Goal: Information Seeking & Learning: Find specific fact

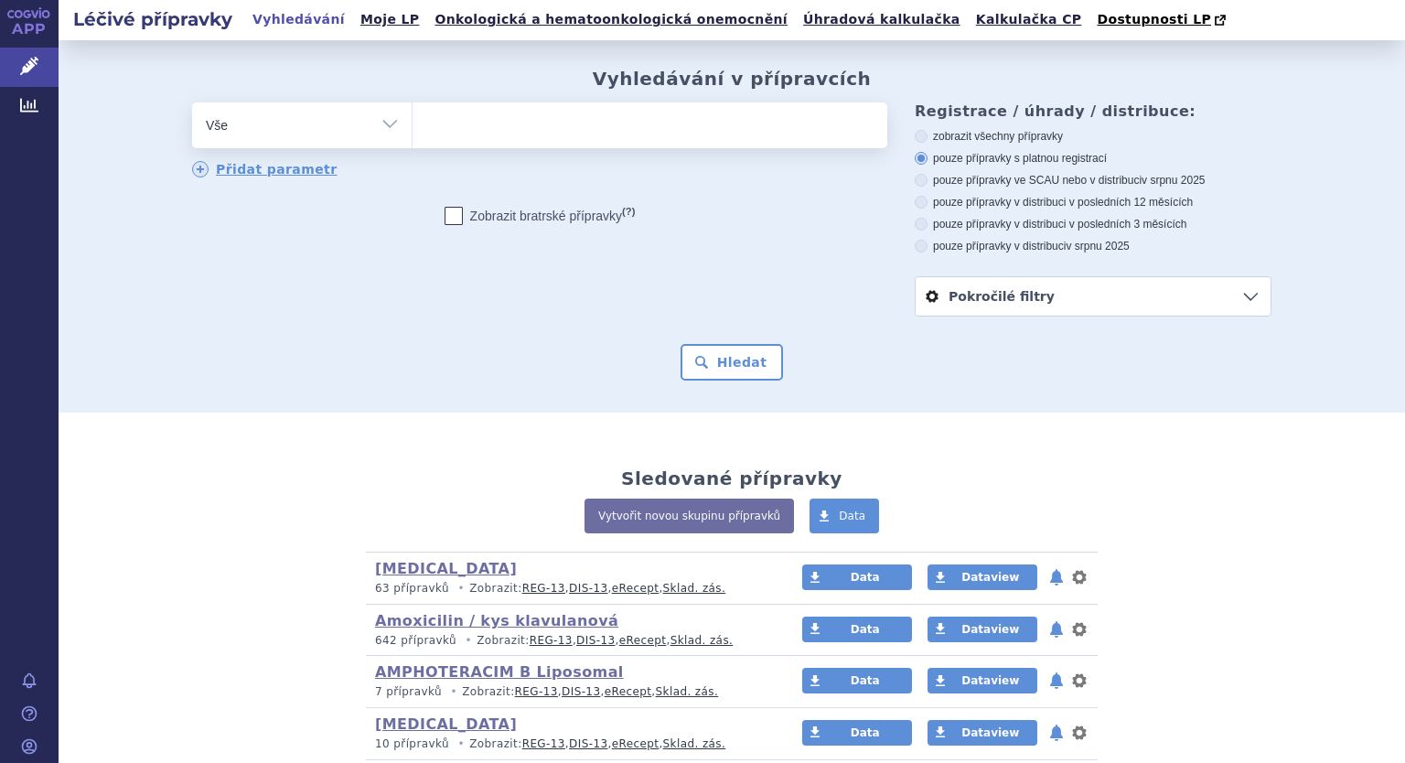
click at [380, 126] on select "Vše Přípravek/SUKL kód MAH VPOIS ATC/Aktivní látka Léková forma Síla" at bounding box center [302, 122] width 220 height 41
select select "filter-atc-group"
click at [192, 103] on select "Vše Přípravek/SUKL kód MAH VPOIS ATC/Aktivní látka Léková forma Síla" at bounding box center [302, 122] width 220 height 41
click at [434, 130] on ul at bounding box center [649, 121] width 475 height 38
click at [412, 130] on select at bounding box center [412, 125] width 1 height 46
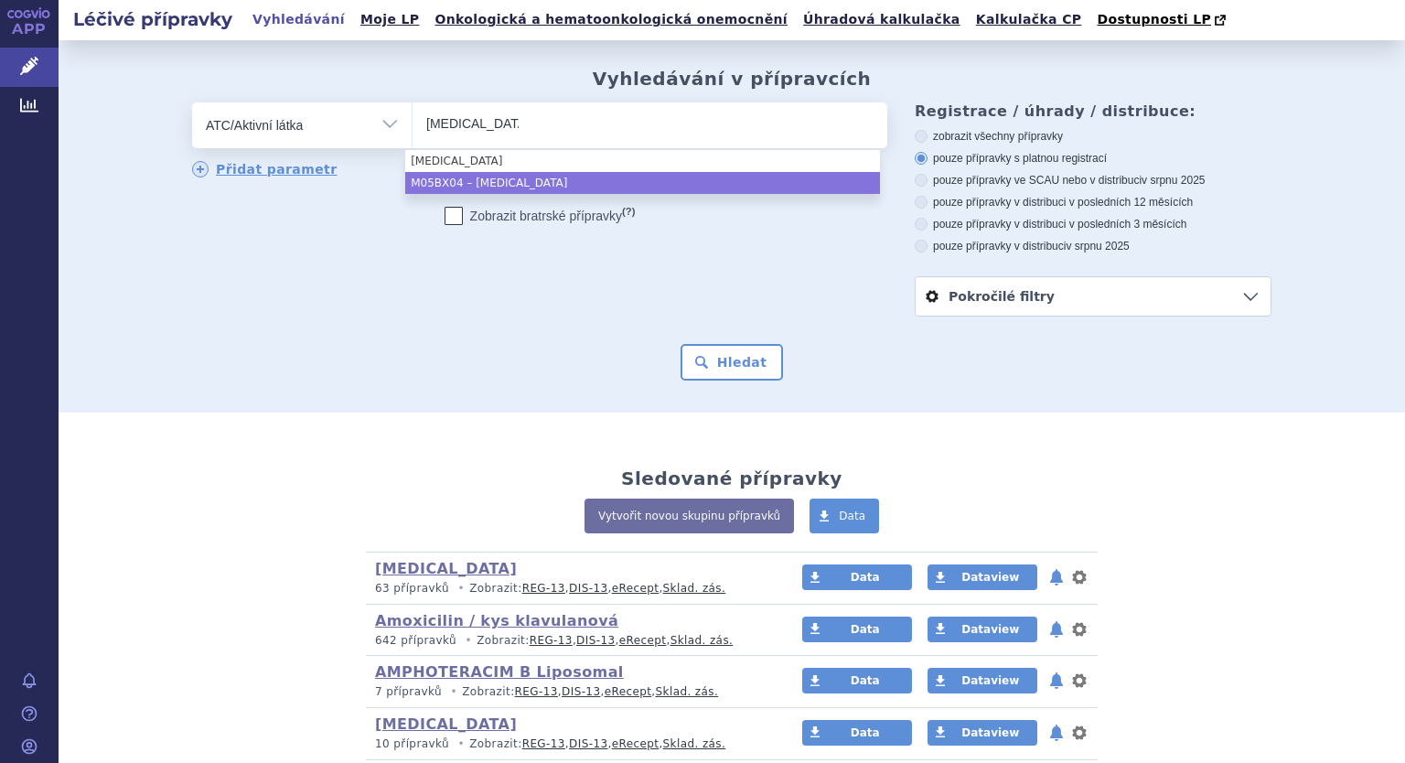
type input "denosumab"
select select "M05BX04"
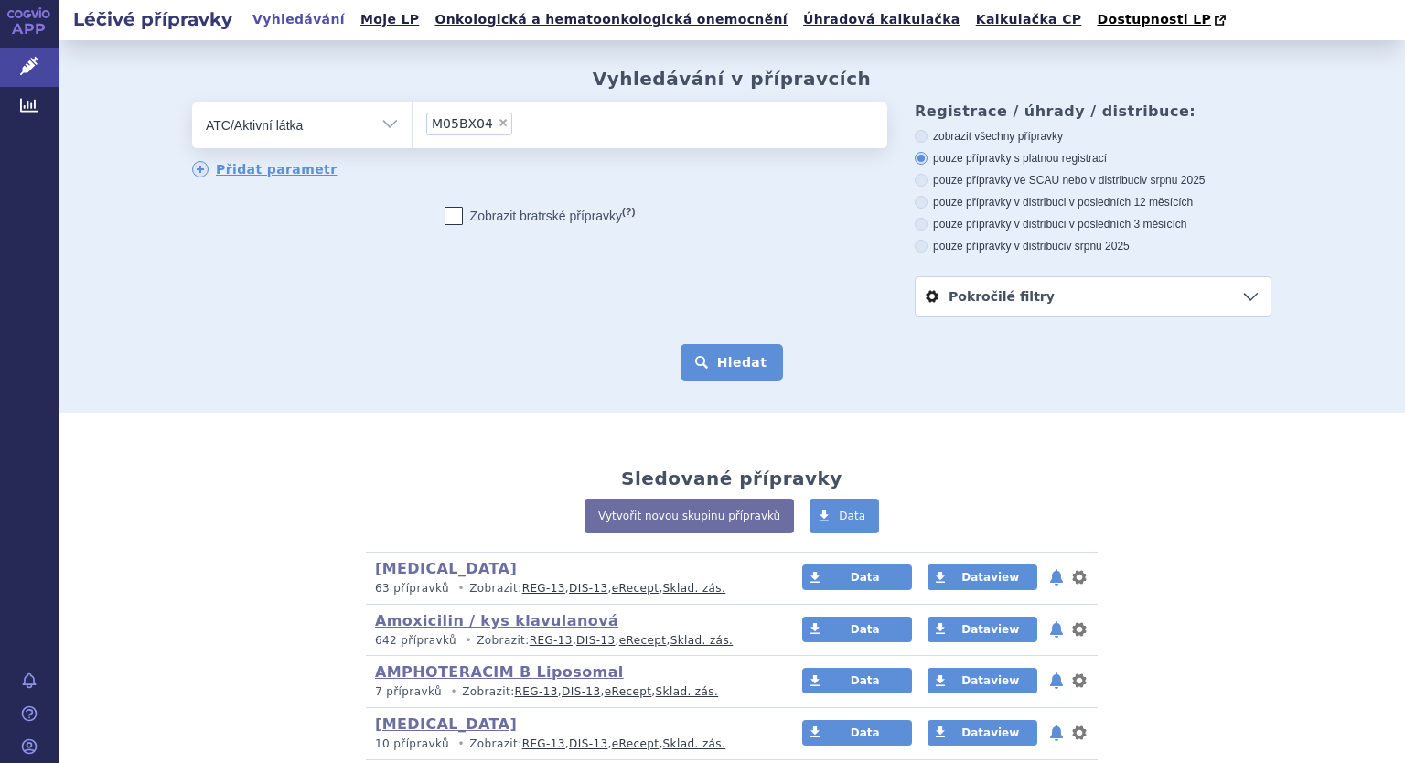
click at [718, 354] on button "Hledat" at bounding box center [731, 362] width 103 height 37
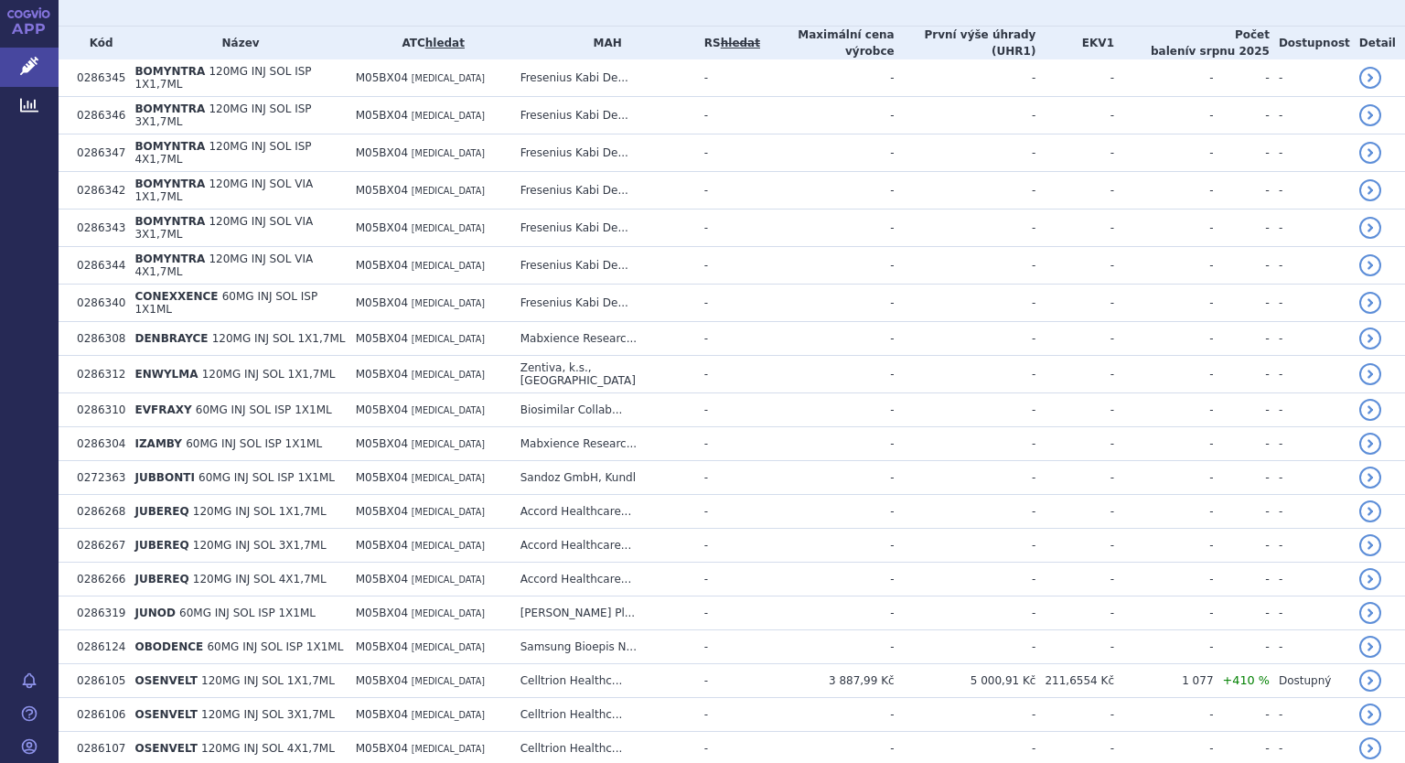
scroll to position [732, 0]
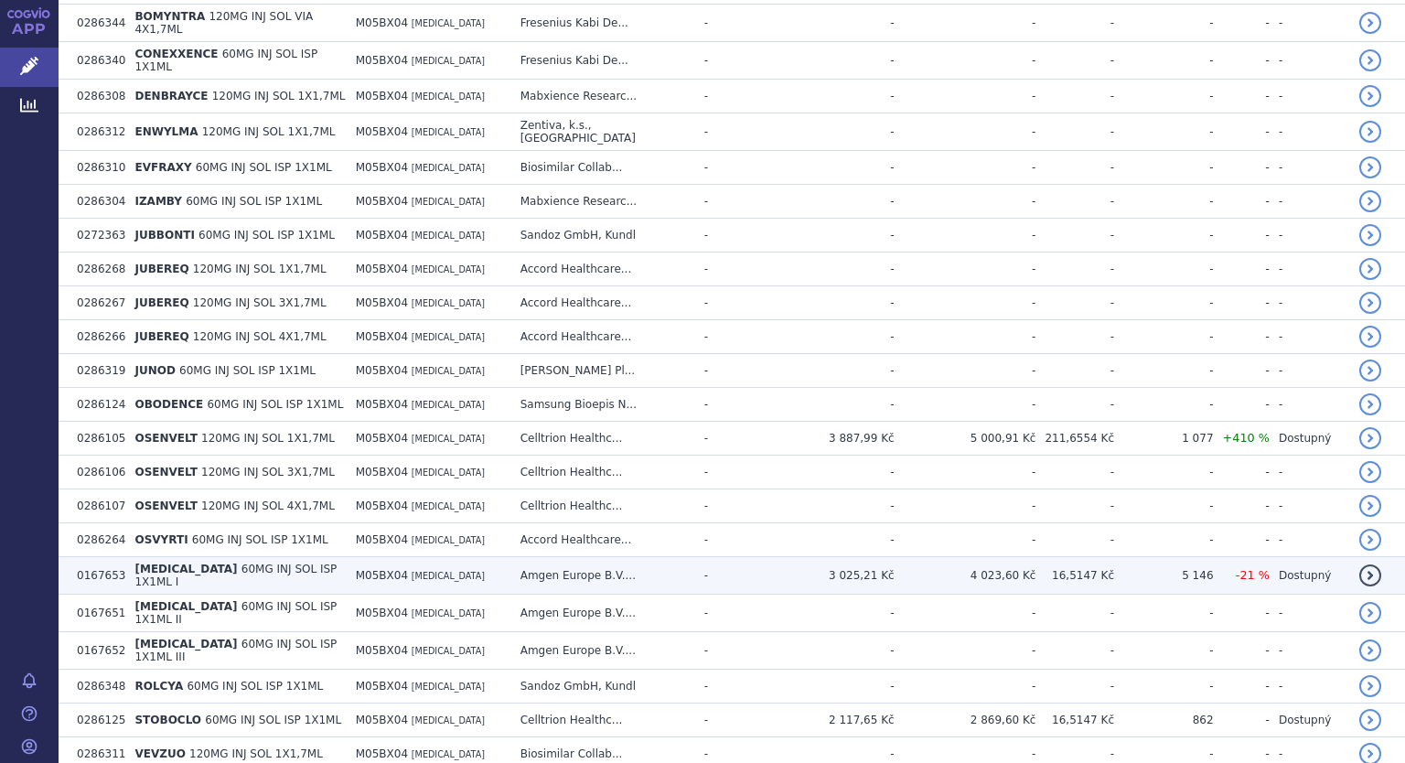
click at [785, 557] on td "3 025,21 Kč" at bounding box center [827, 575] width 134 height 37
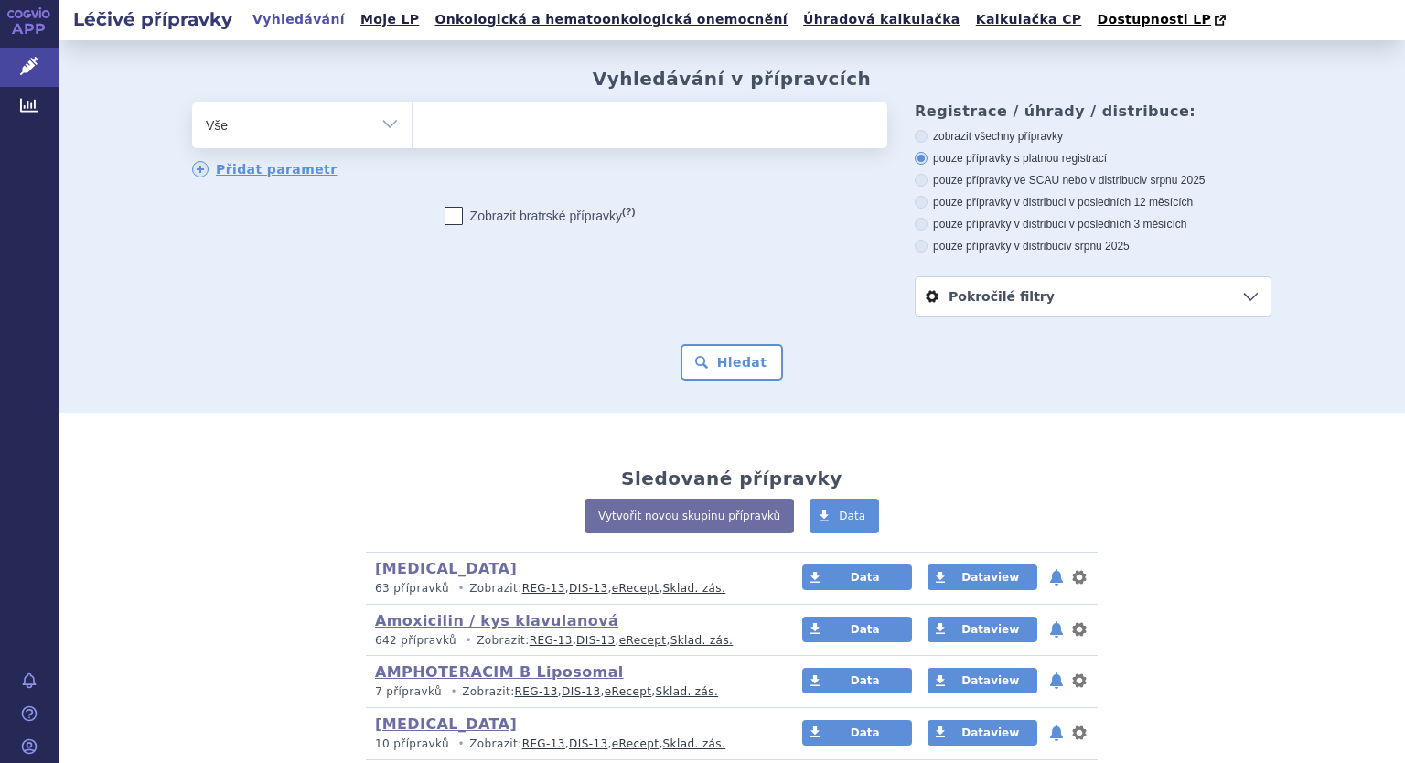
click at [389, 122] on select "Vše Přípravek/SUKL kód MAH VPOIS ATC/Aktivní látka Léková forma Síla" at bounding box center [302, 122] width 220 height 41
select select "filter-atc-group"
click at [192, 103] on select "Vše Přípravek/SUKL kód MAH VPOIS ATC/Aktivní látka Léková forma Síla" at bounding box center [302, 122] width 220 height 41
click at [447, 134] on ul at bounding box center [649, 121] width 475 height 38
click at [412, 134] on select at bounding box center [412, 125] width 1 height 46
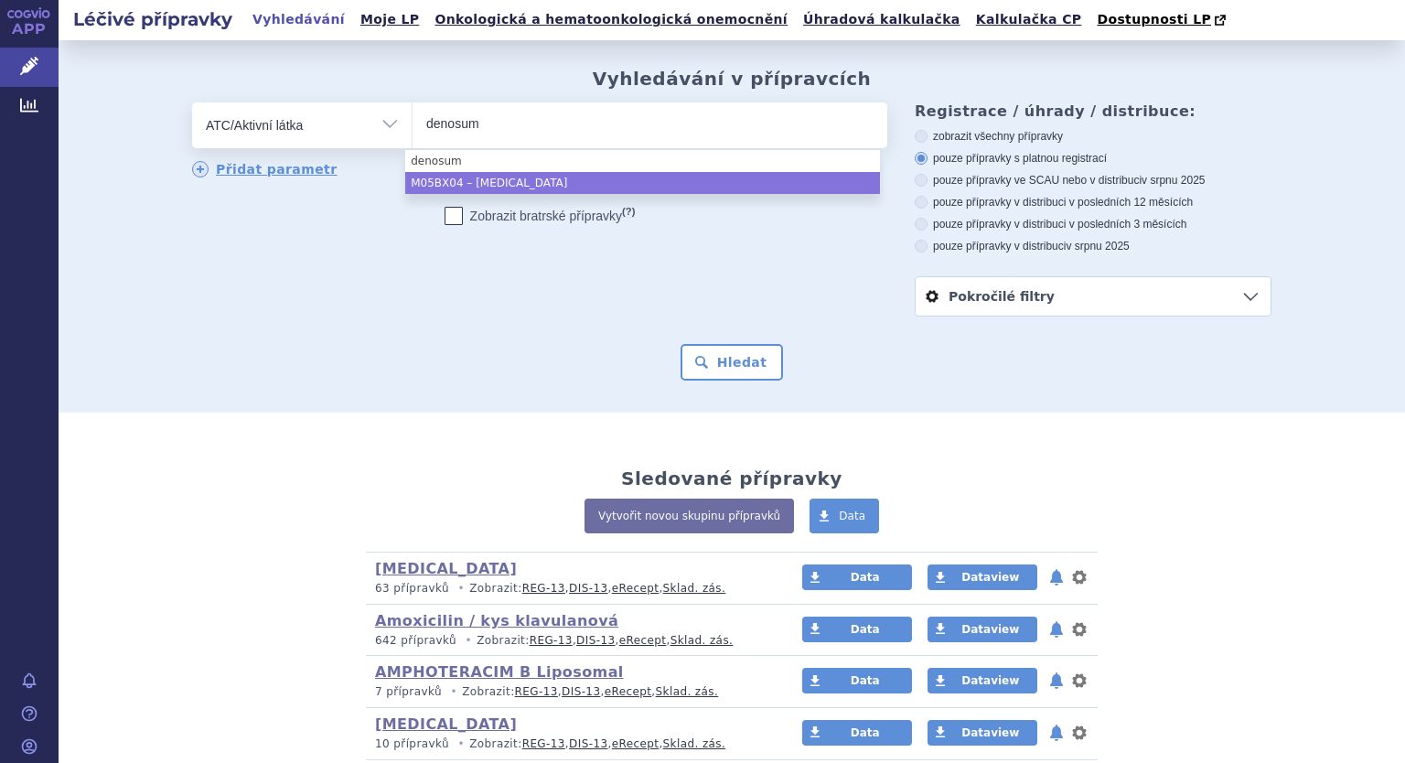
type input "denosum"
select select "M05BX04"
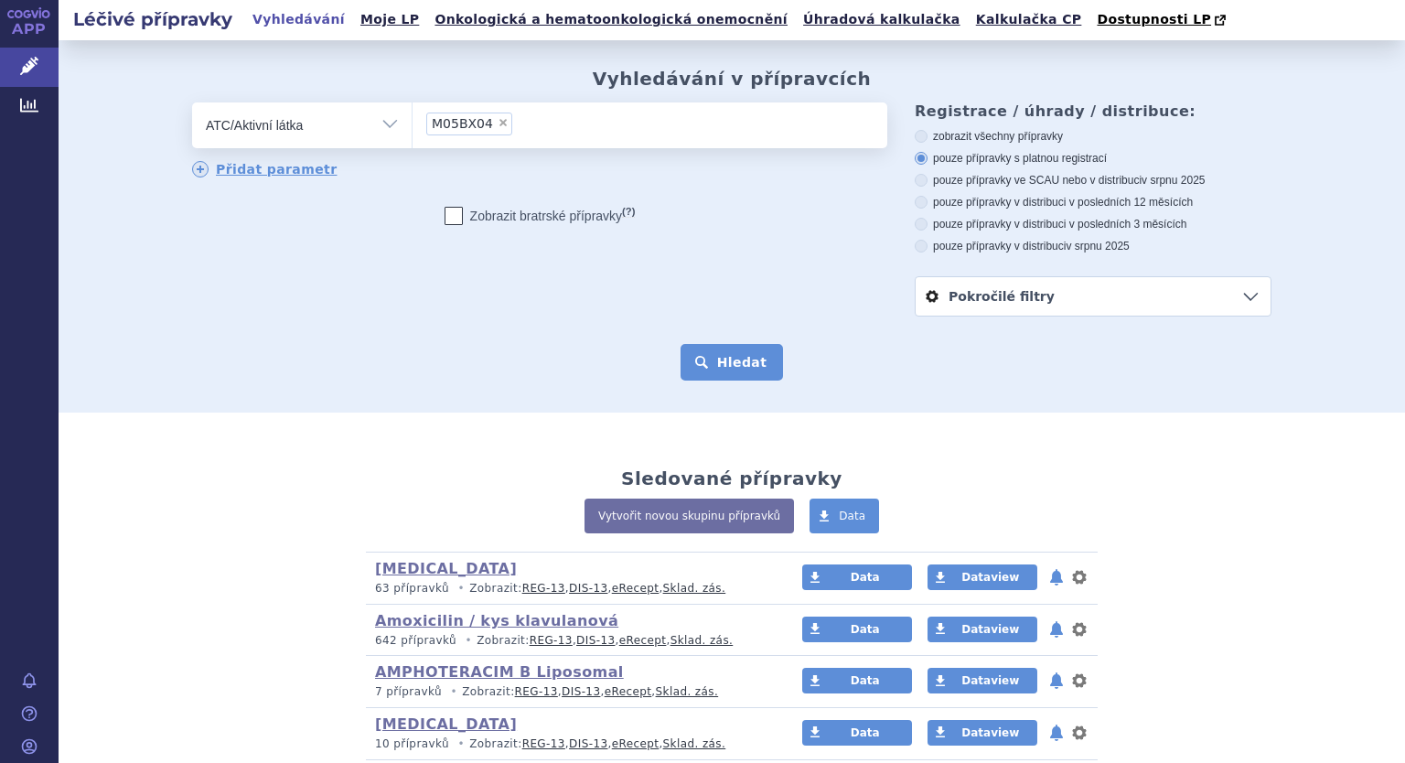
click at [720, 365] on button "Hledat" at bounding box center [731, 362] width 103 height 37
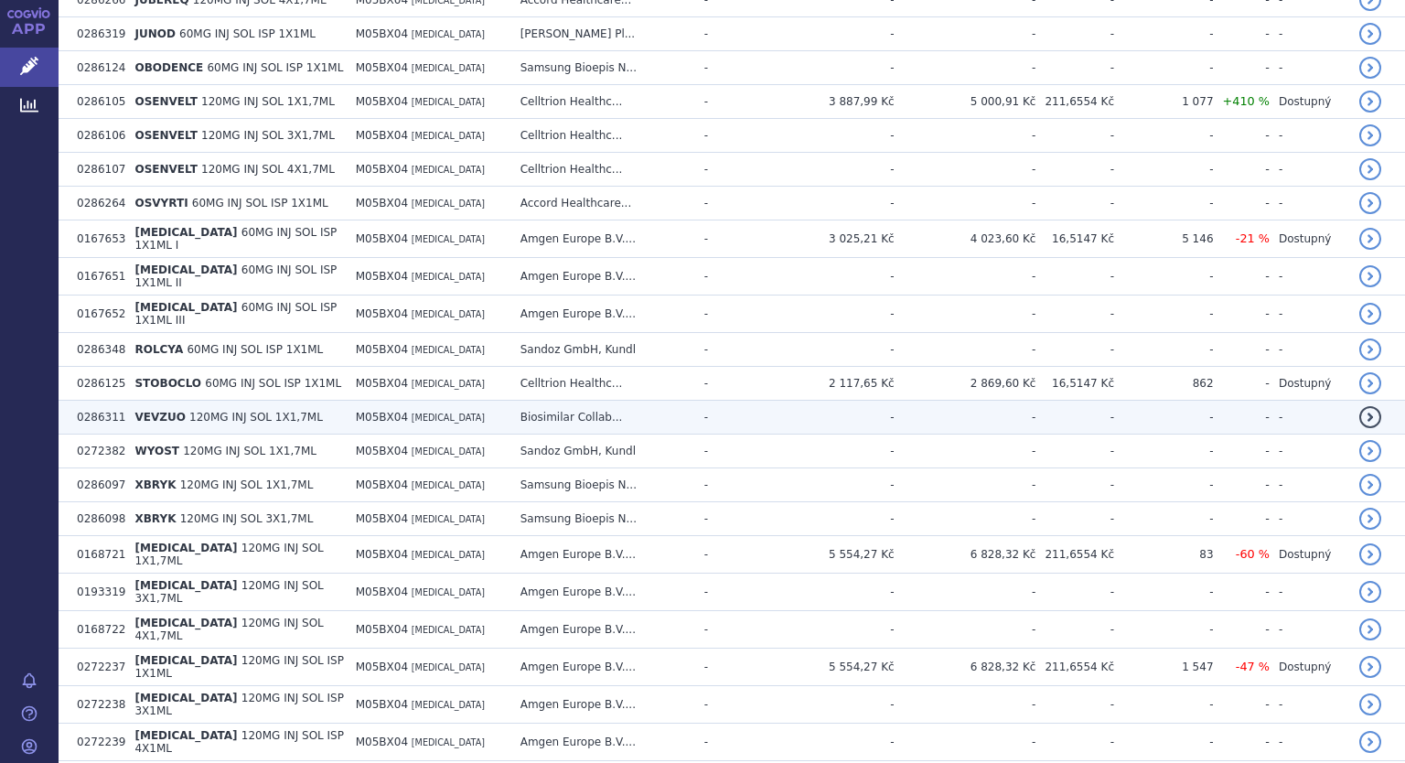
scroll to position [1098, 0]
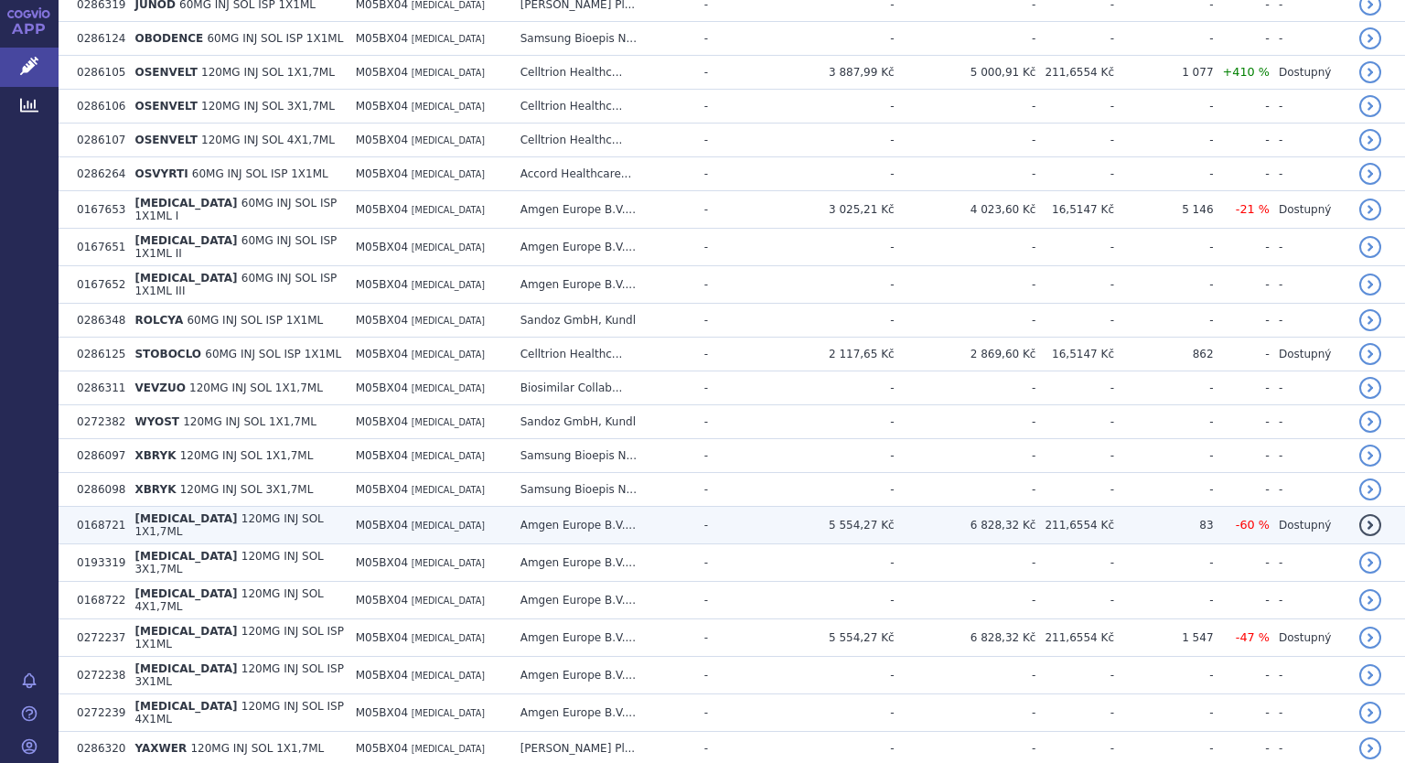
click at [235, 512] on span "120MG INJ SOL 1X1,7ML" at bounding box center [228, 525] width 188 height 26
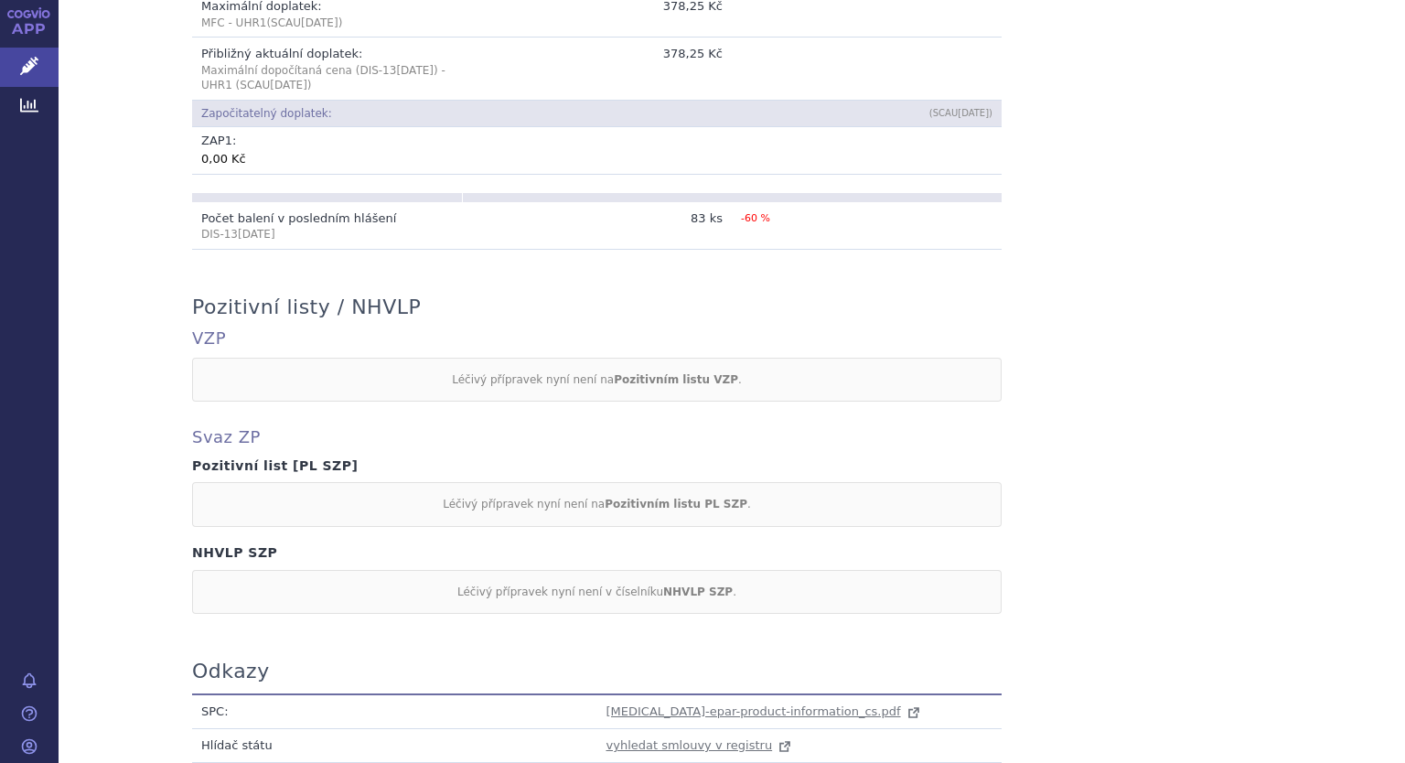
scroll to position [1552, 0]
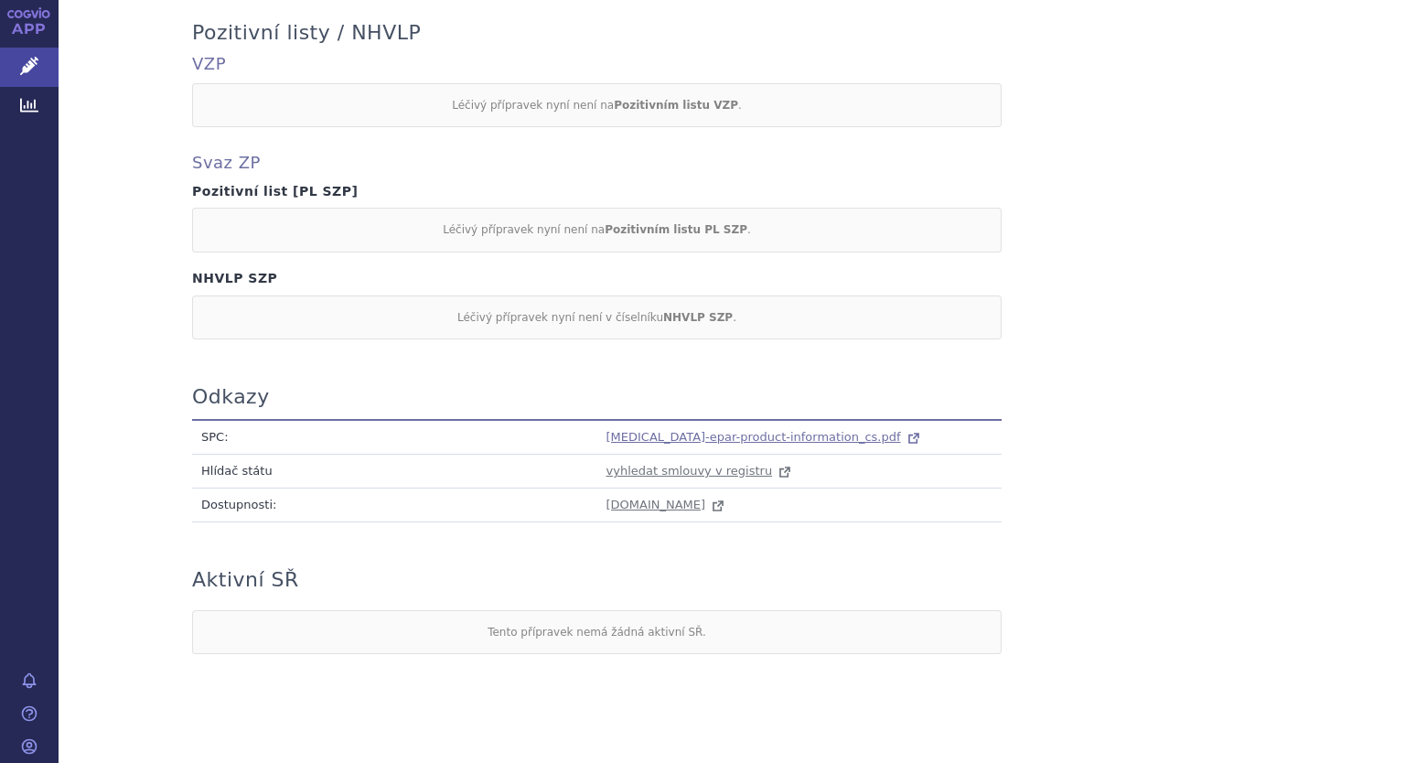
click at [695, 430] on span "[MEDICAL_DATA]-epar-product-information_cs.pdf" at bounding box center [753, 437] width 294 height 14
